Goal: Contribute content: Add original content to the website for others to see

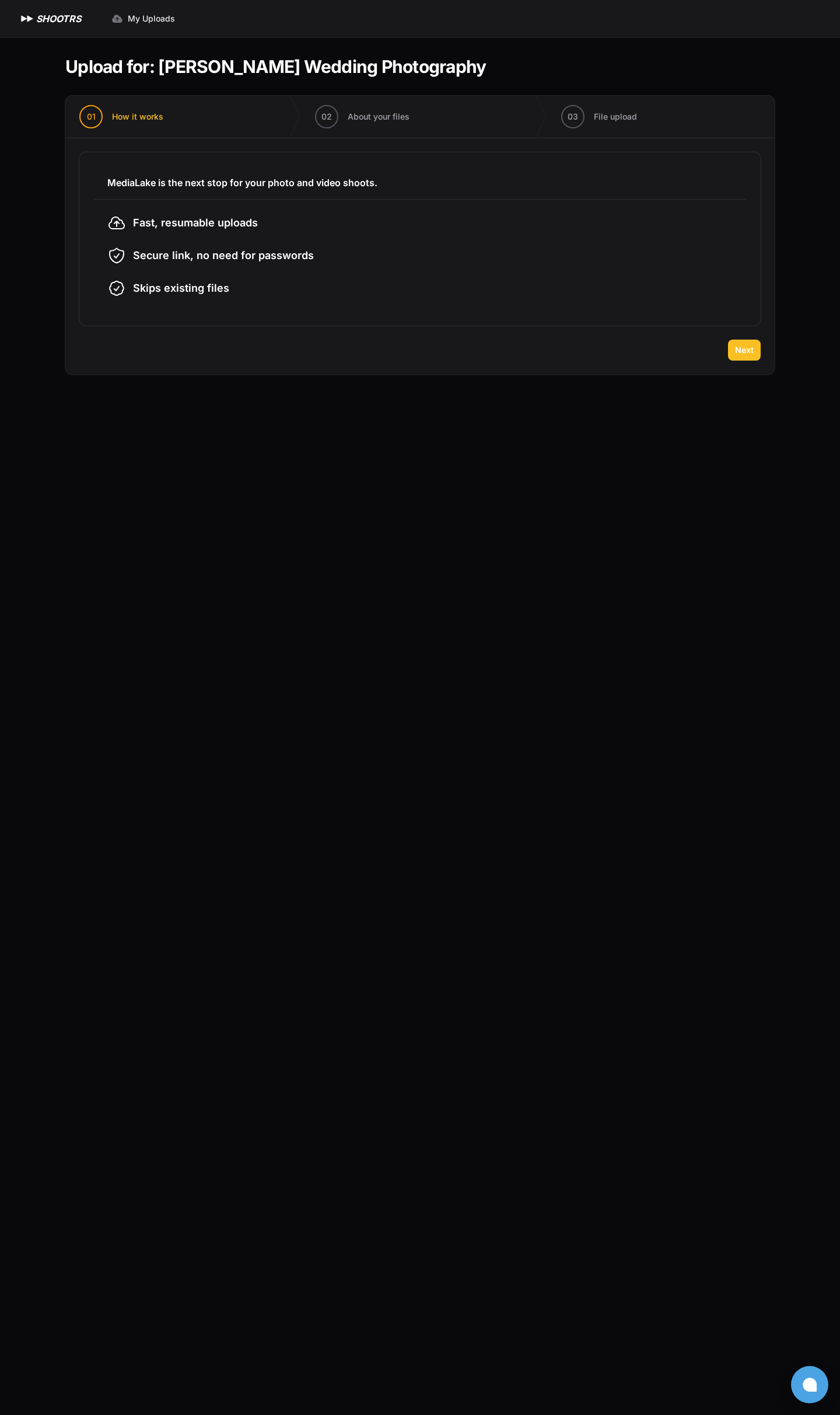
click at [746, 353] on span "Next" at bounding box center [744, 350] width 19 height 12
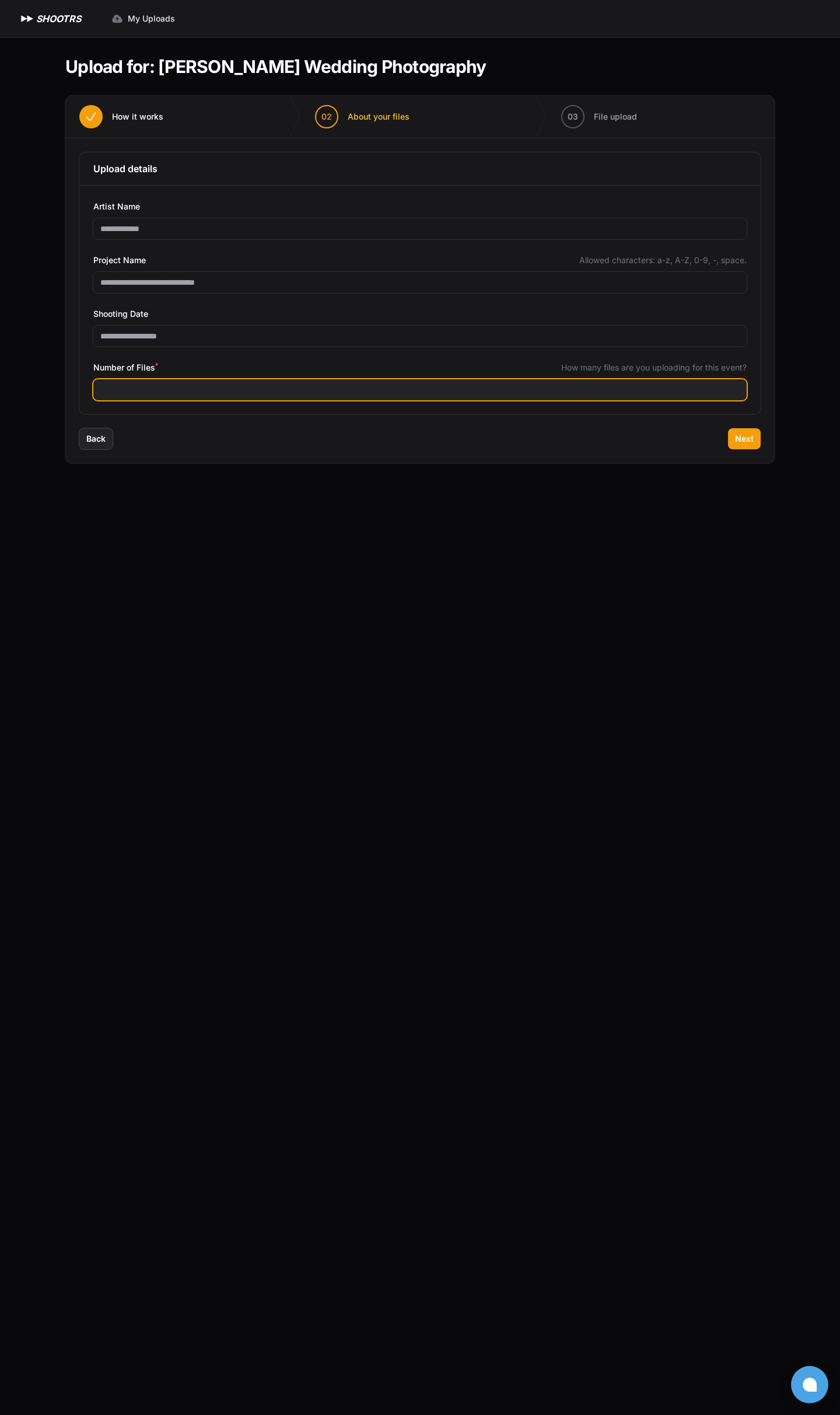
click at [247, 391] on input "Number of Files *" at bounding box center [420, 389] width 654 height 21
type input "****"
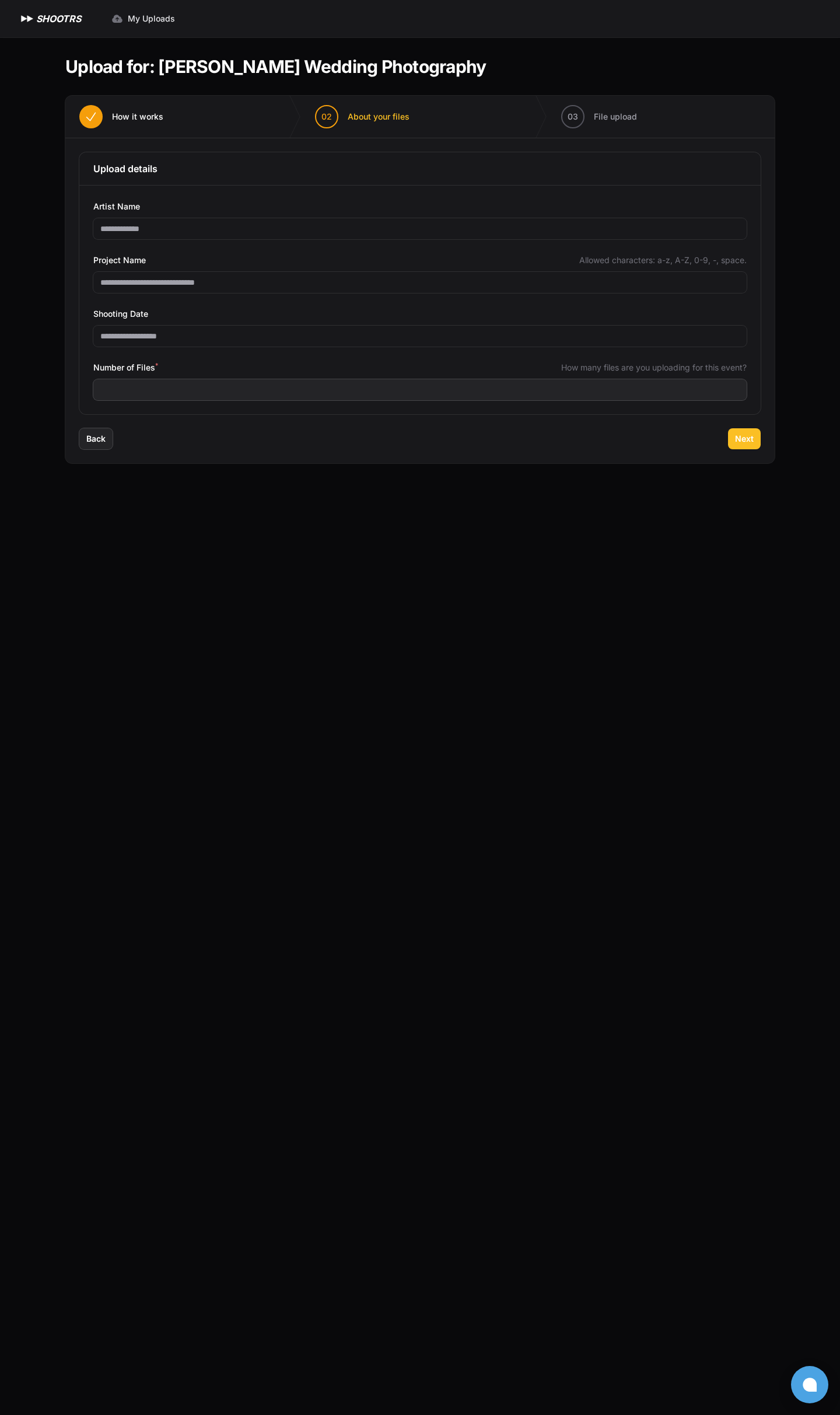
click at [745, 441] on span "Next" at bounding box center [744, 438] width 19 height 12
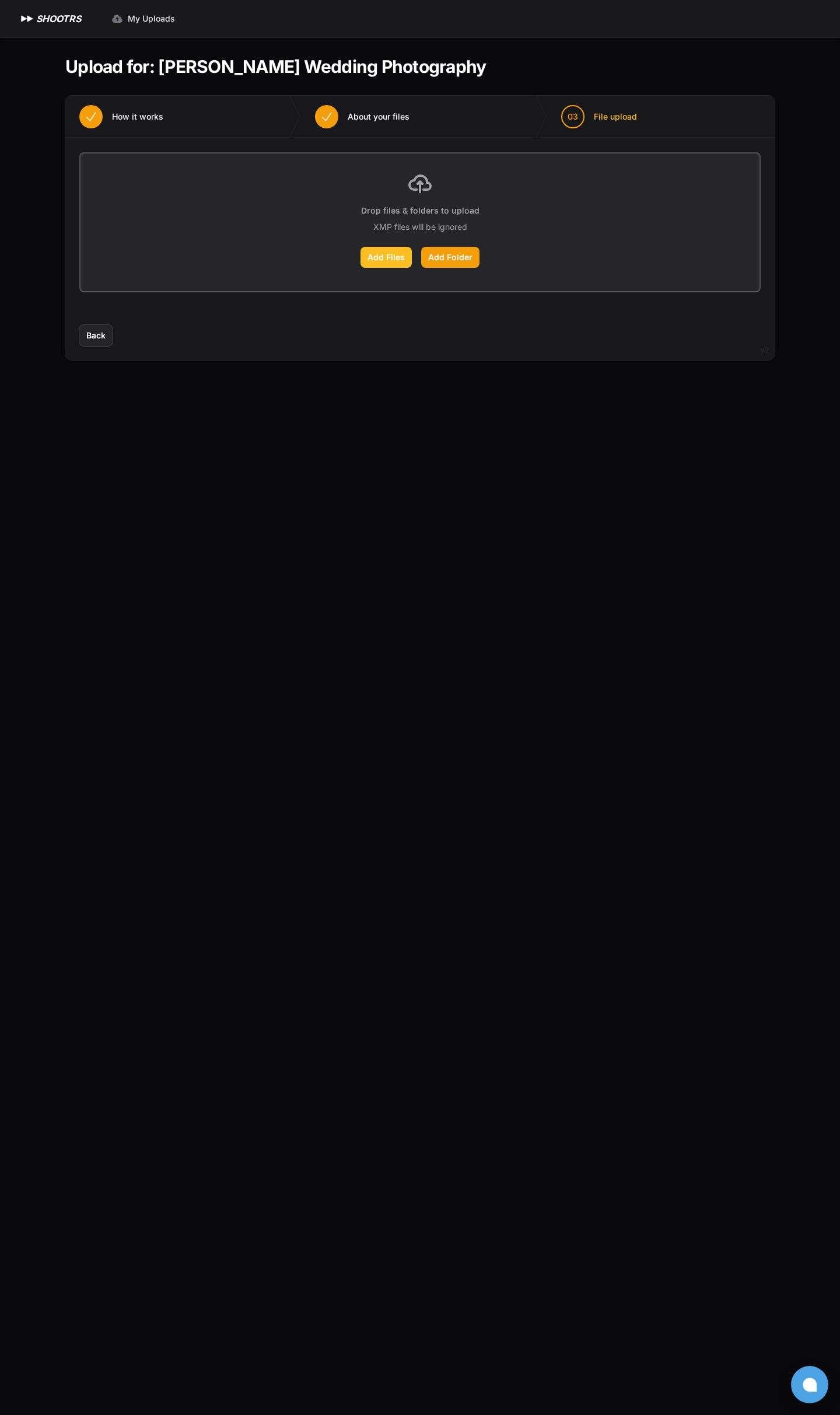
click at [380, 248] on label "Add Files" at bounding box center [385, 256] width 51 height 21
click at [0, 0] on input "Add Files" at bounding box center [0, 0] width 0 height 0
